Goal: Find specific page/section: Find specific page/section

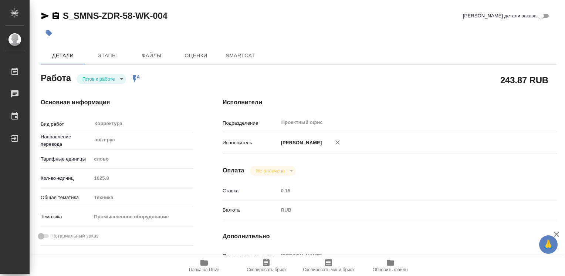
type textarea "x"
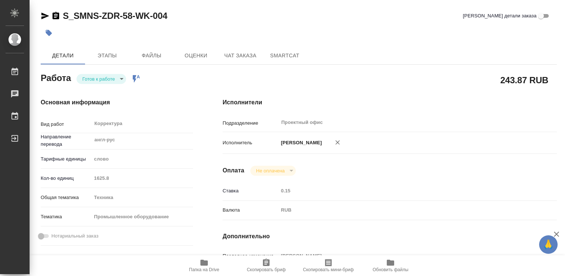
click at [203, 268] on span "Папка на Drive" at bounding box center [204, 269] width 30 height 5
type textarea "x"
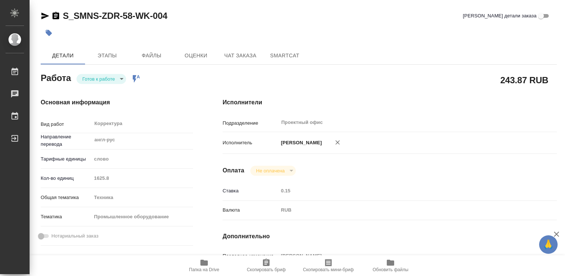
type textarea "x"
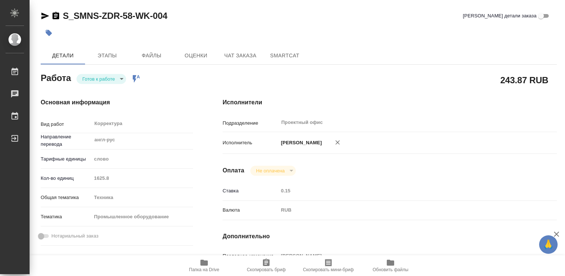
type textarea "x"
